Goal: Task Accomplishment & Management: Use online tool/utility

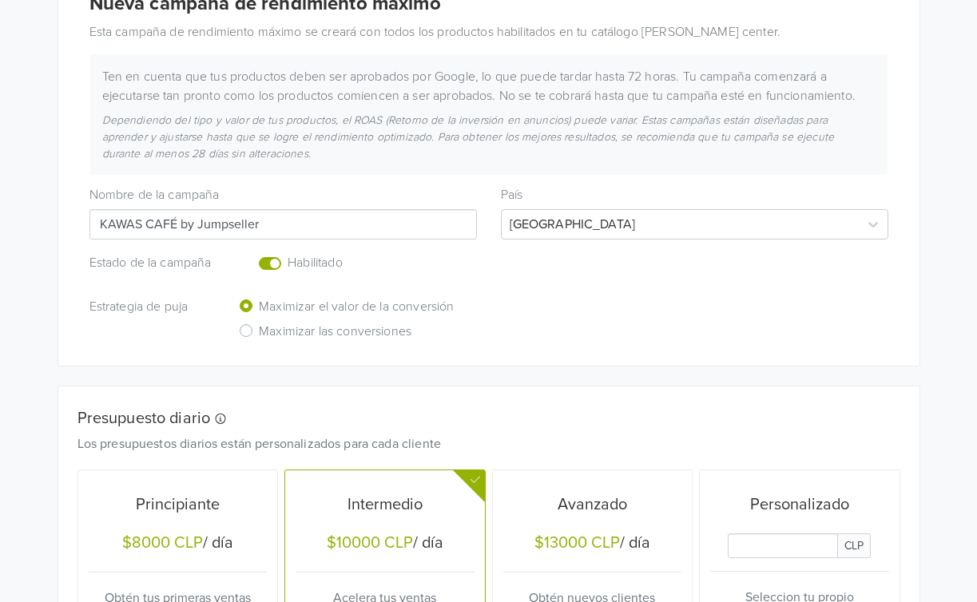
scroll to position [546, 0]
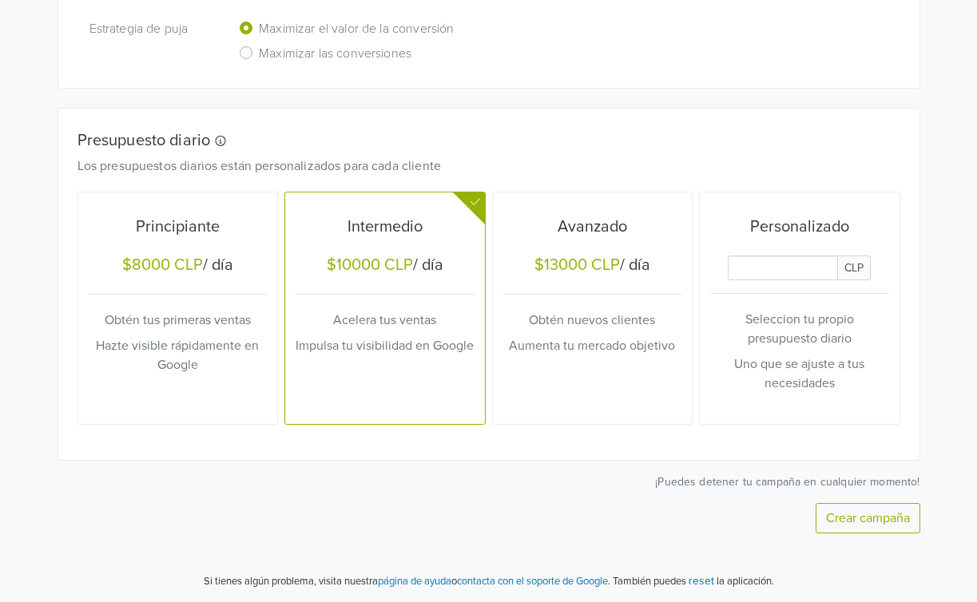
click at [230, 356] on p "Hazte visible rápidamente en Google" at bounding box center [178, 355] width 179 height 38
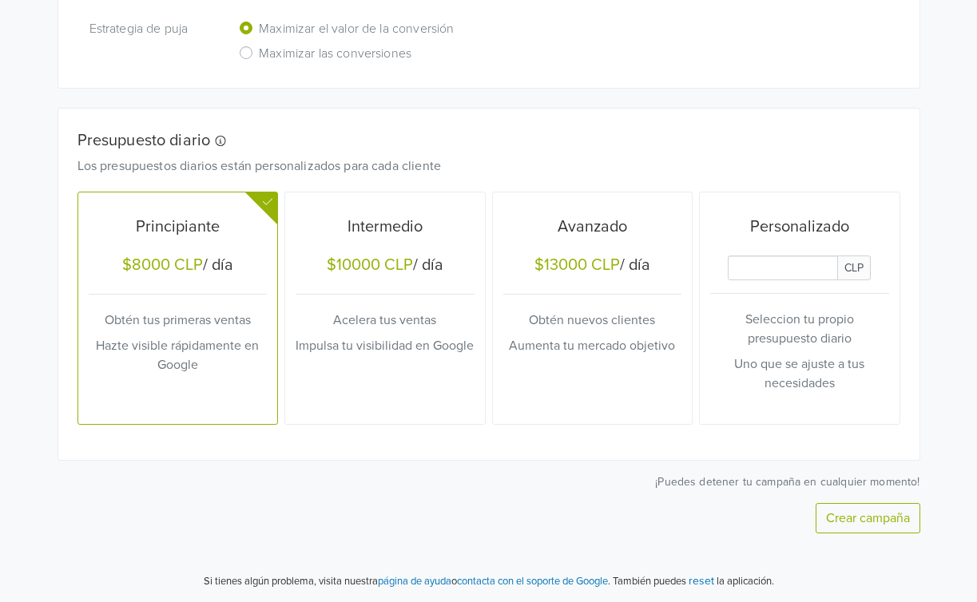
click at [867, 522] on button "Crear campaña" at bounding box center [867, 518] width 105 height 30
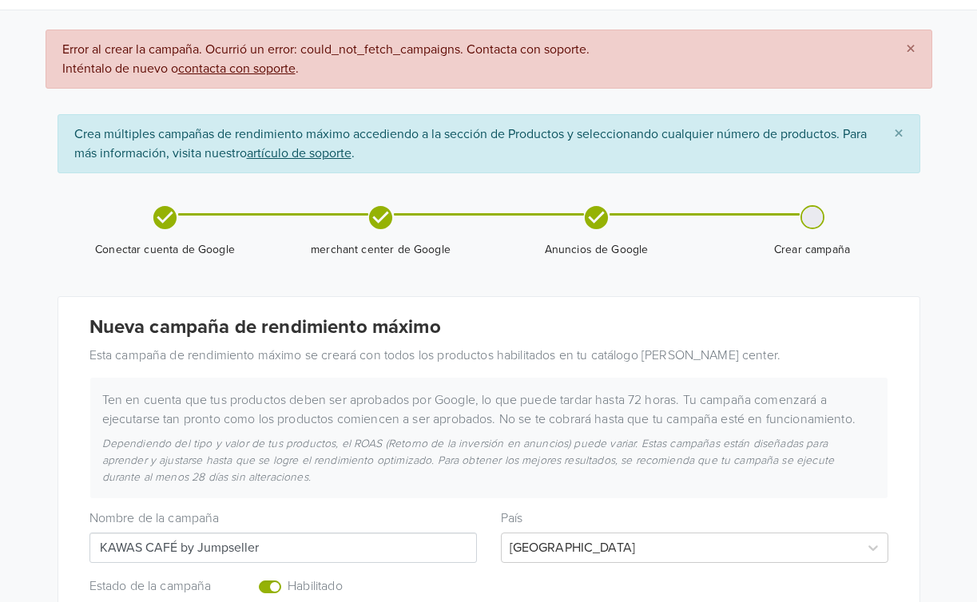
scroll to position [0, 0]
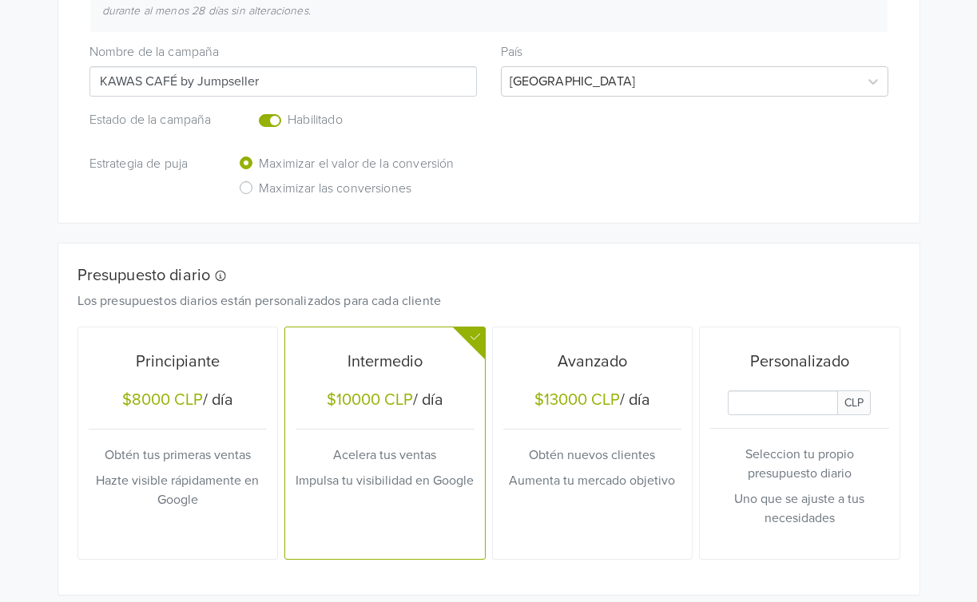
scroll to position [546, 0]
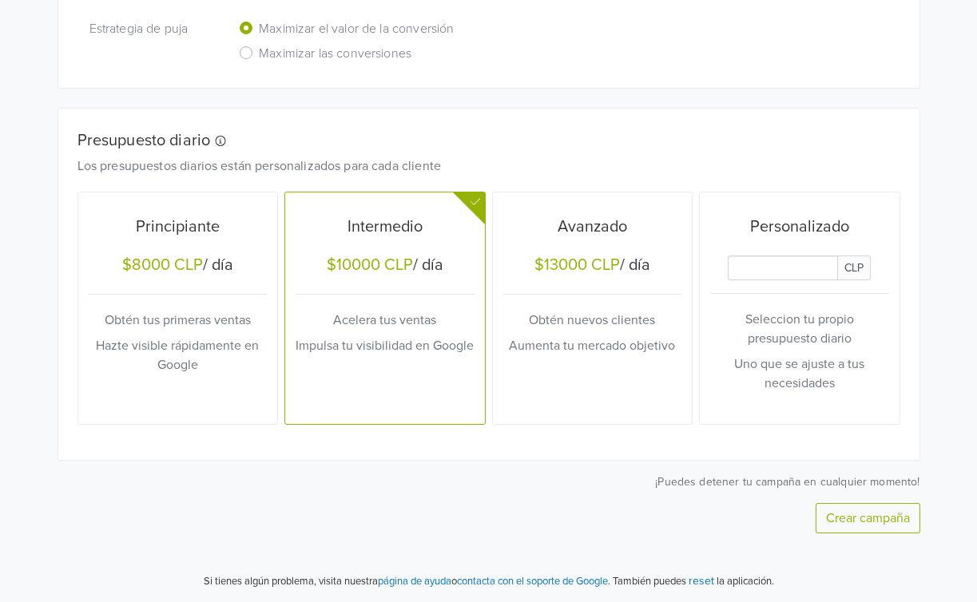
click at [238, 370] on p "Hazte visible rápidamente en Google" at bounding box center [178, 355] width 179 height 38
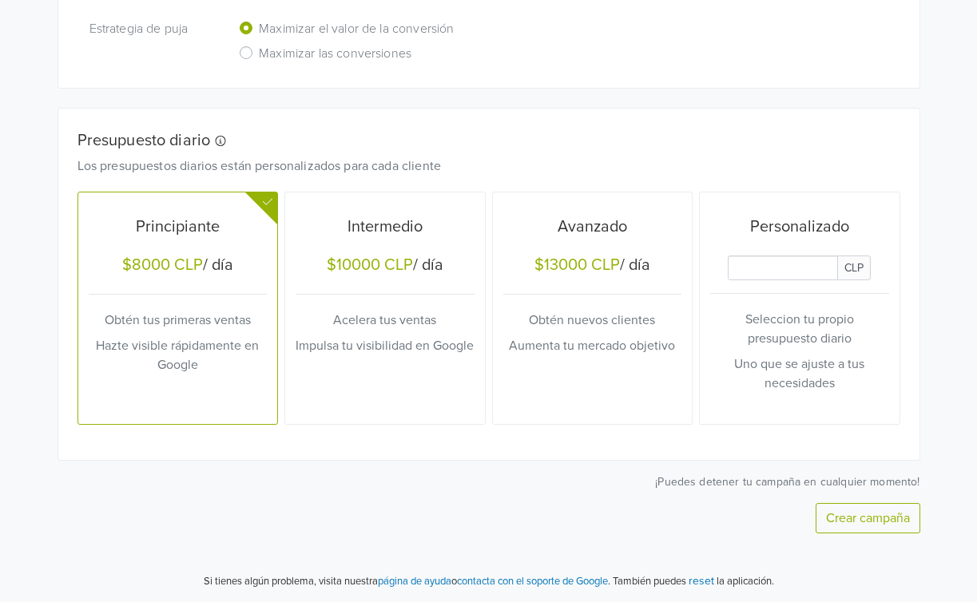
click at [854, 529] on button "Crear campaña" at bounding box center [867, 518] width 105 height 30
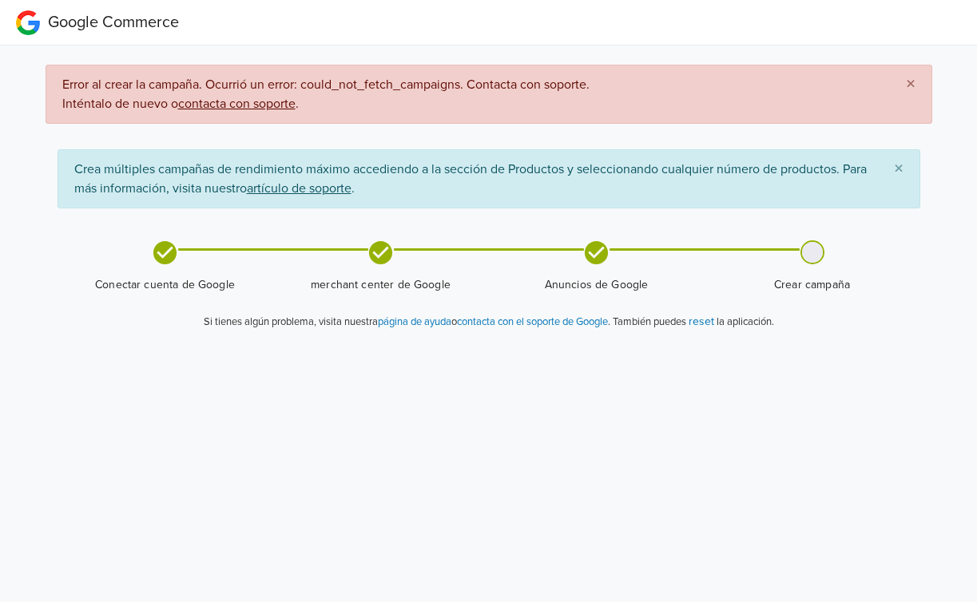
scroll to position [0, 0]
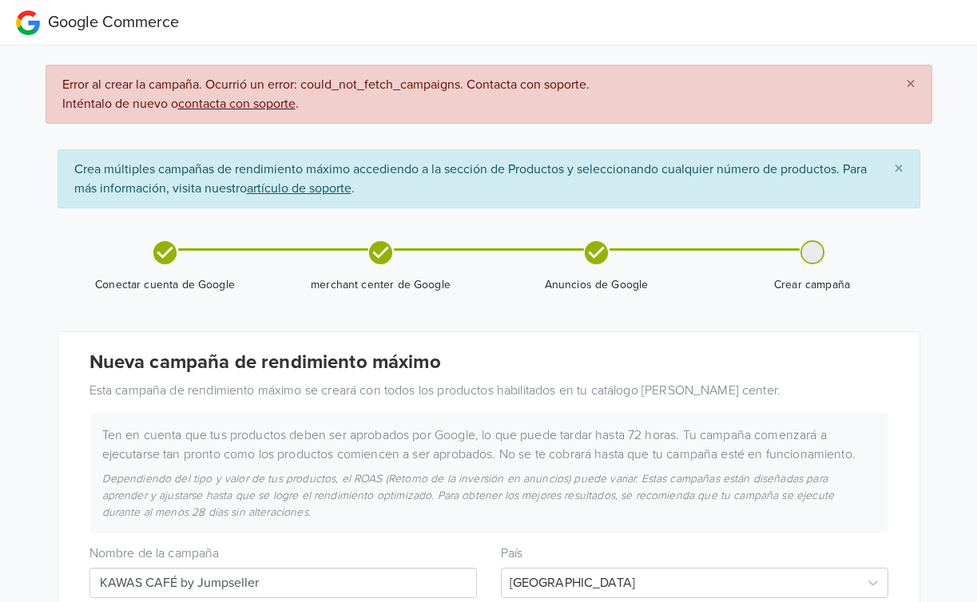
click at [911, 85] on span "×" at bounding box center [911, 84] width 10 height 23
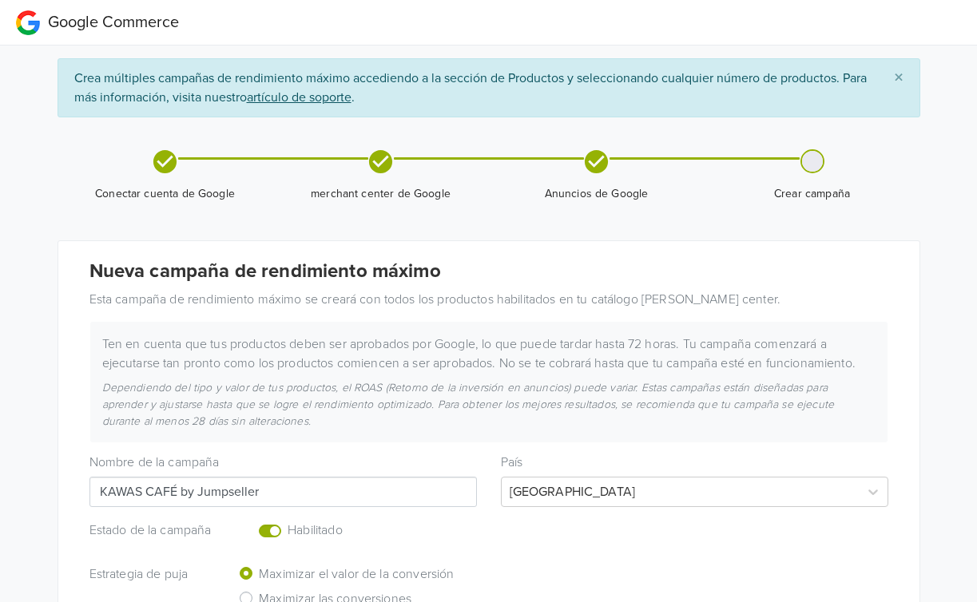
click at [899, 74] on span "×" at bounding box center [899, 77] width 10 height 23
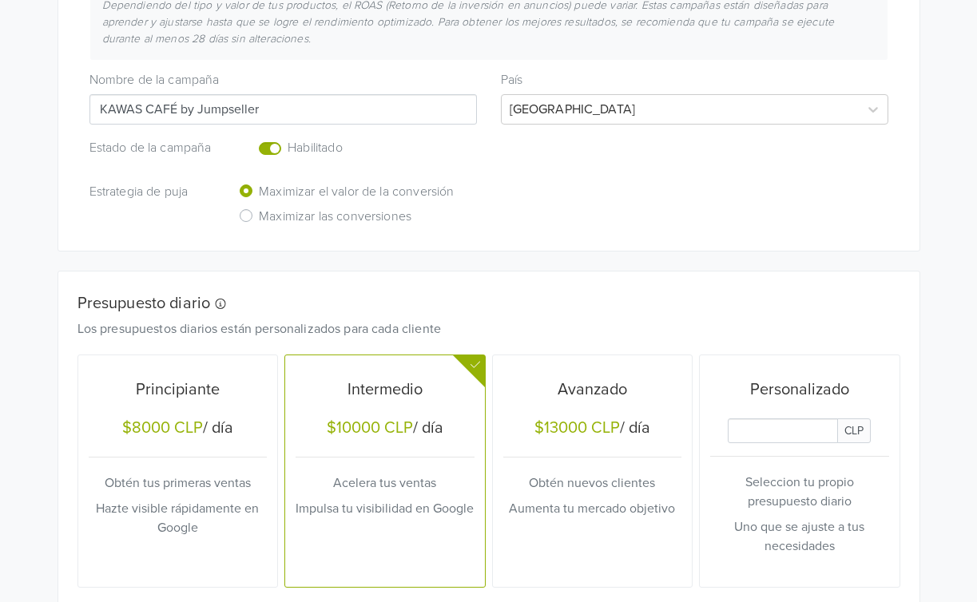
scroll to position [386, 0]
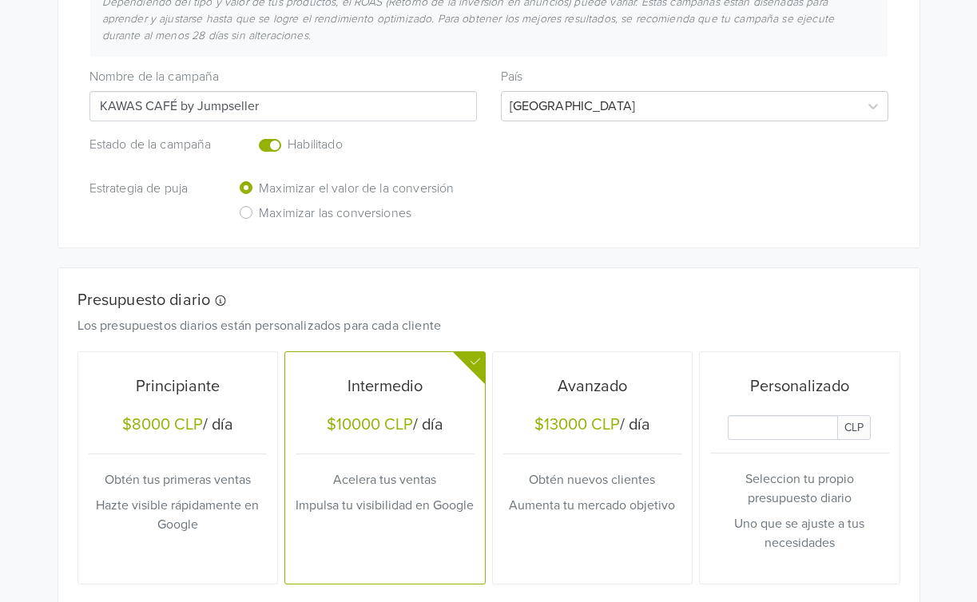
click at [288, 136] on label "Enabled or pause your campaign" at bounding box center [288, 136] width 0 height 0
click at [0, 0] on input "checkbox" at bounding box center [0, 0] width 0 height 0
click at [208, 402] on div "Principiante" at bounding box center [178, 390] width 179 height 32
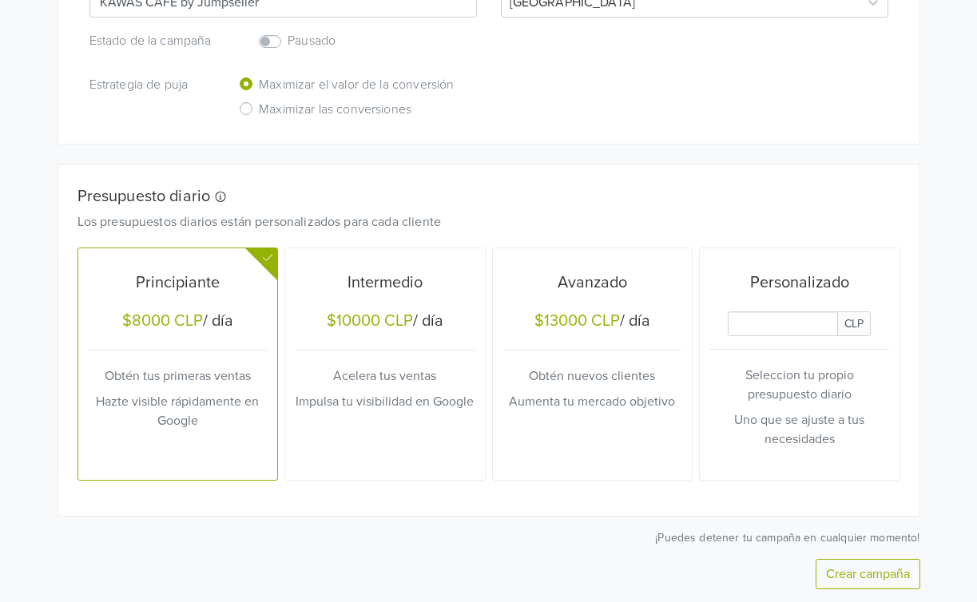
scroll to position [546, 0]
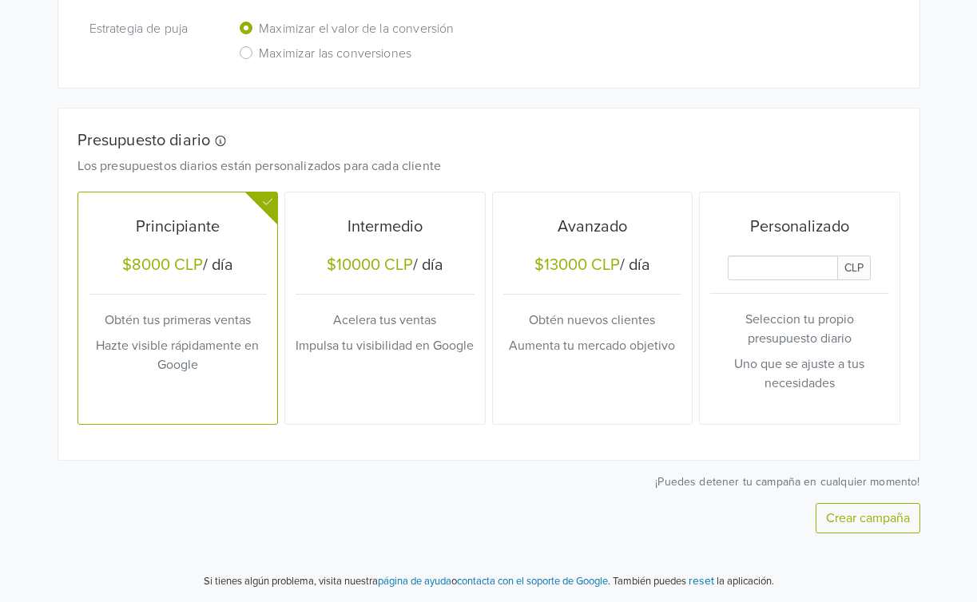
click at [873, 514] on button "Crear campaña" at bounding box center [867, 518] width 105 height 30
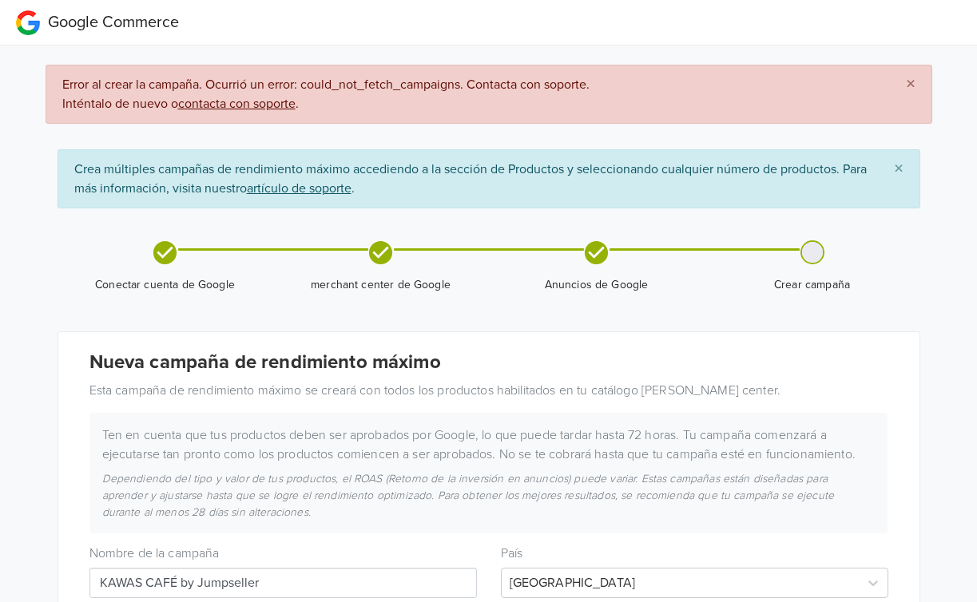
click at [910, 84] on span "×" at bounding box center [911, 84] width 10 height 23
